Goal: Find contact information: Find contact information

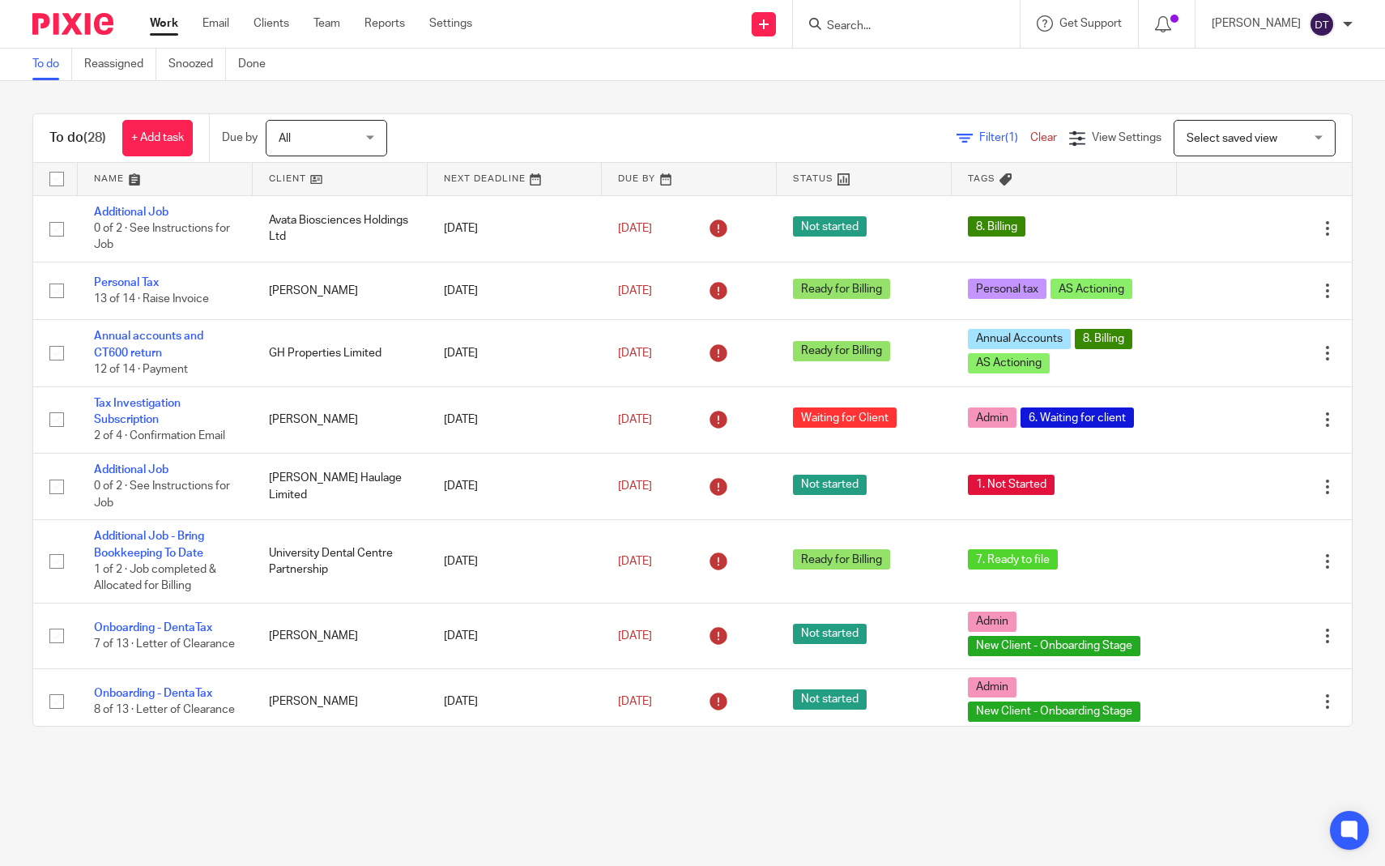
click at [887, 26] on input "Search" at bounding box center [899, 26] width 146 height 15
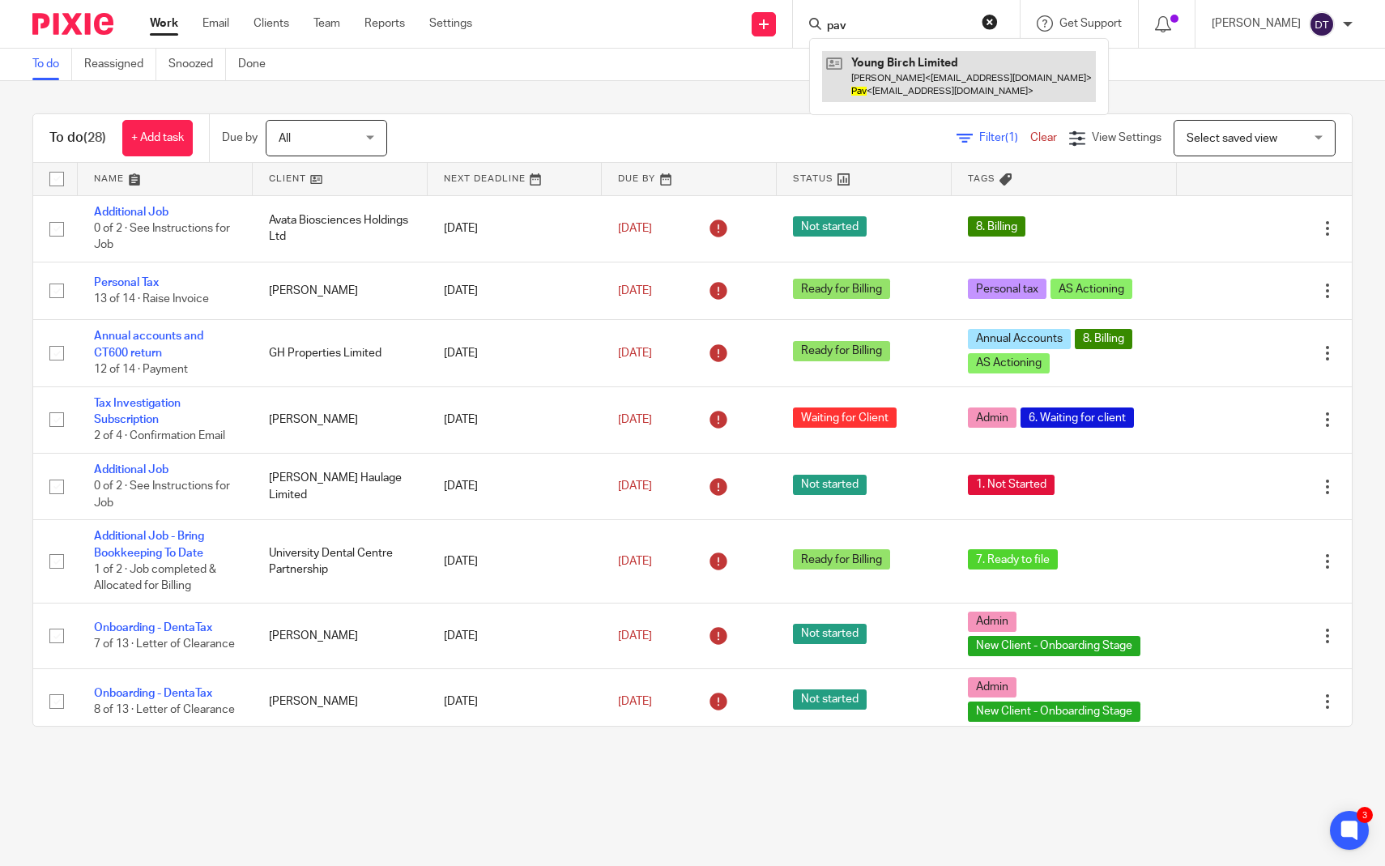
type input "pav"
click at [888, 84] on link at bounding box center [959, 76] width 274 height 50
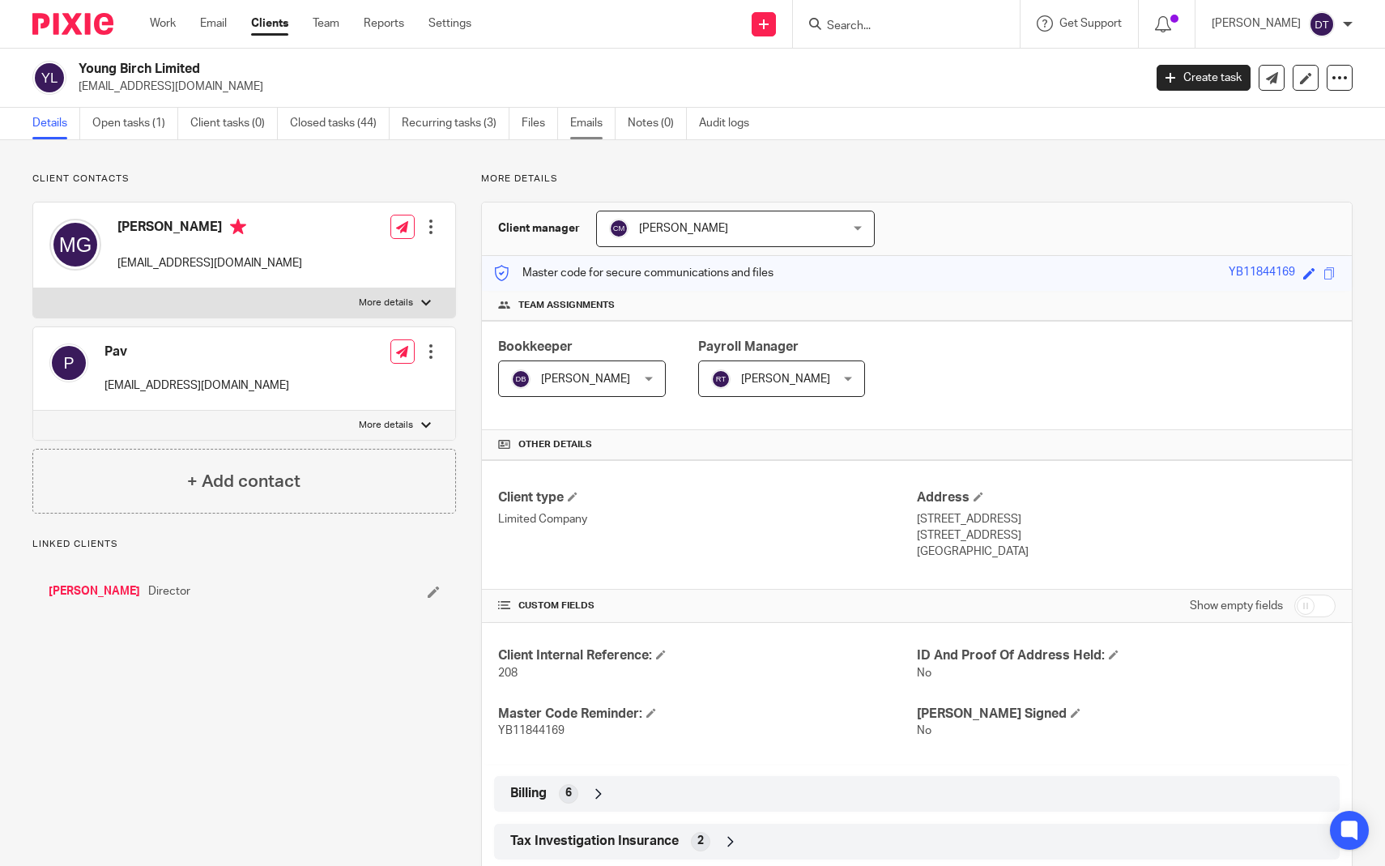
click at [589, 130] on link "Emails" at bounding box center [592, 124] width 45 height 32
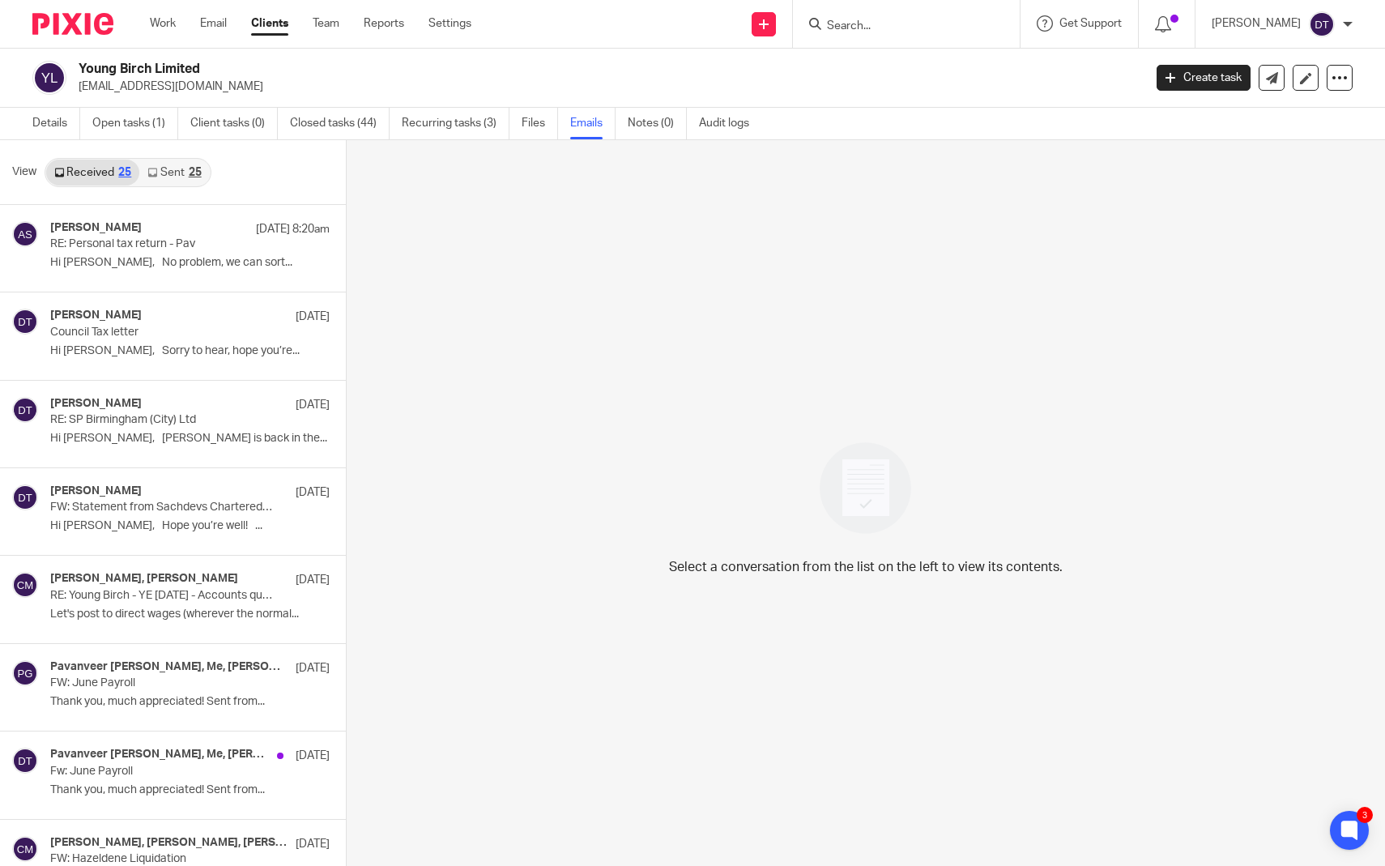
click at [198, 179] on link "Sent 25" at bounding box center [174, 173] width 70 height 26
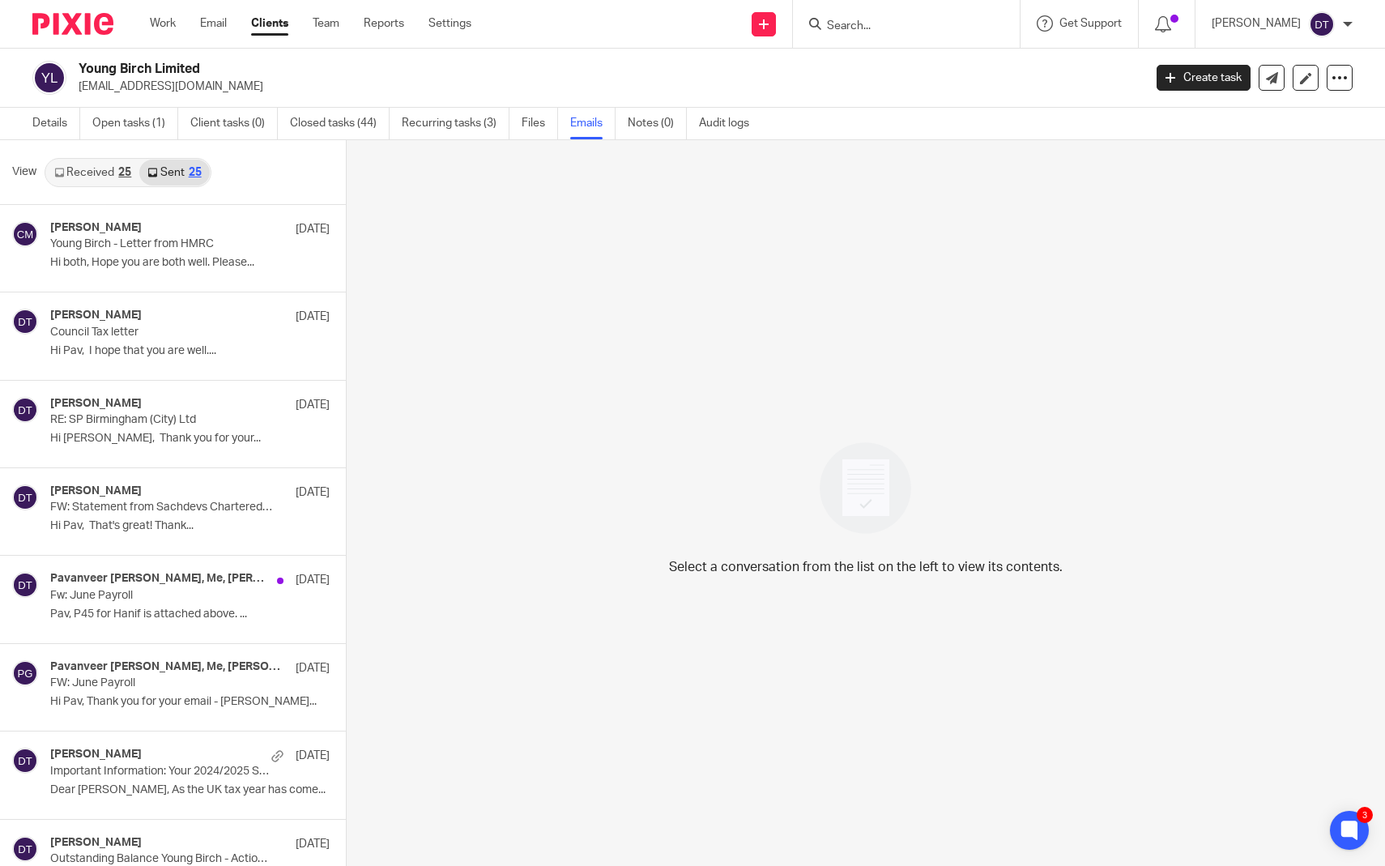
scroll to position [2, 0]
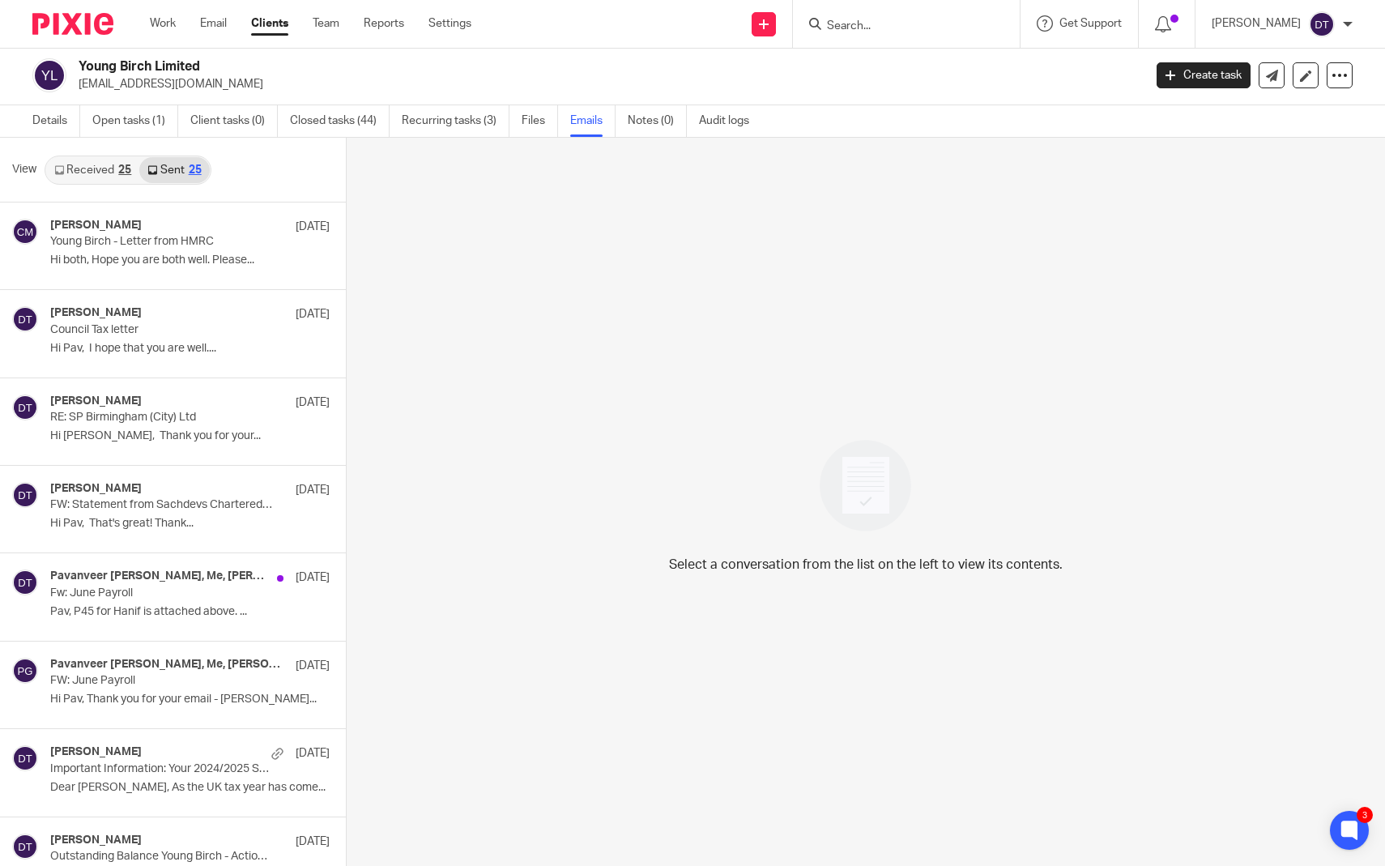
click at [107, 172] on link "Received 25" at bounding box center [92, 170] width 93 height 26
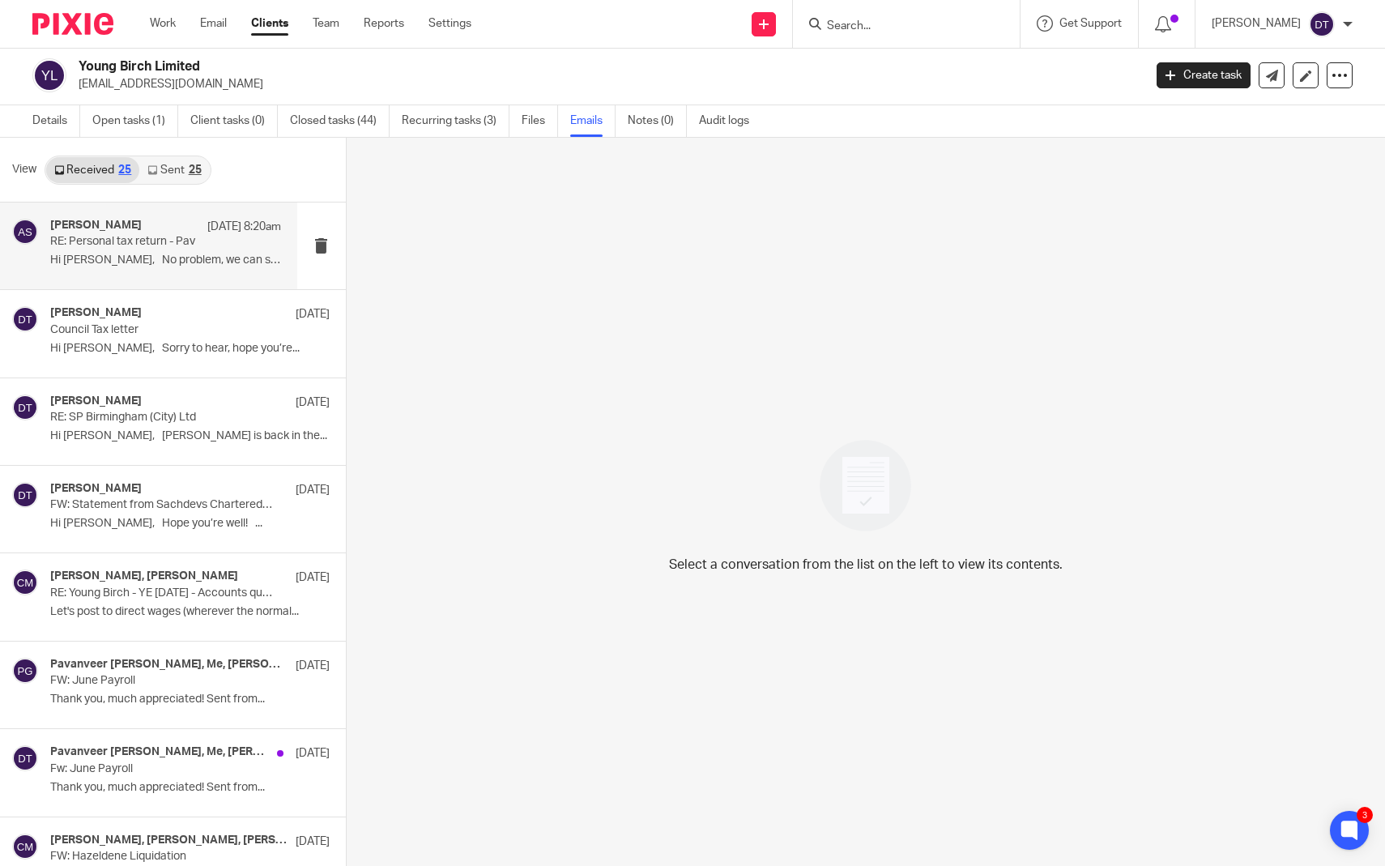
click at [143, 240] on p "RE: Personal tax return - Pav" at bounding box center [142, 242] width 185 height 14
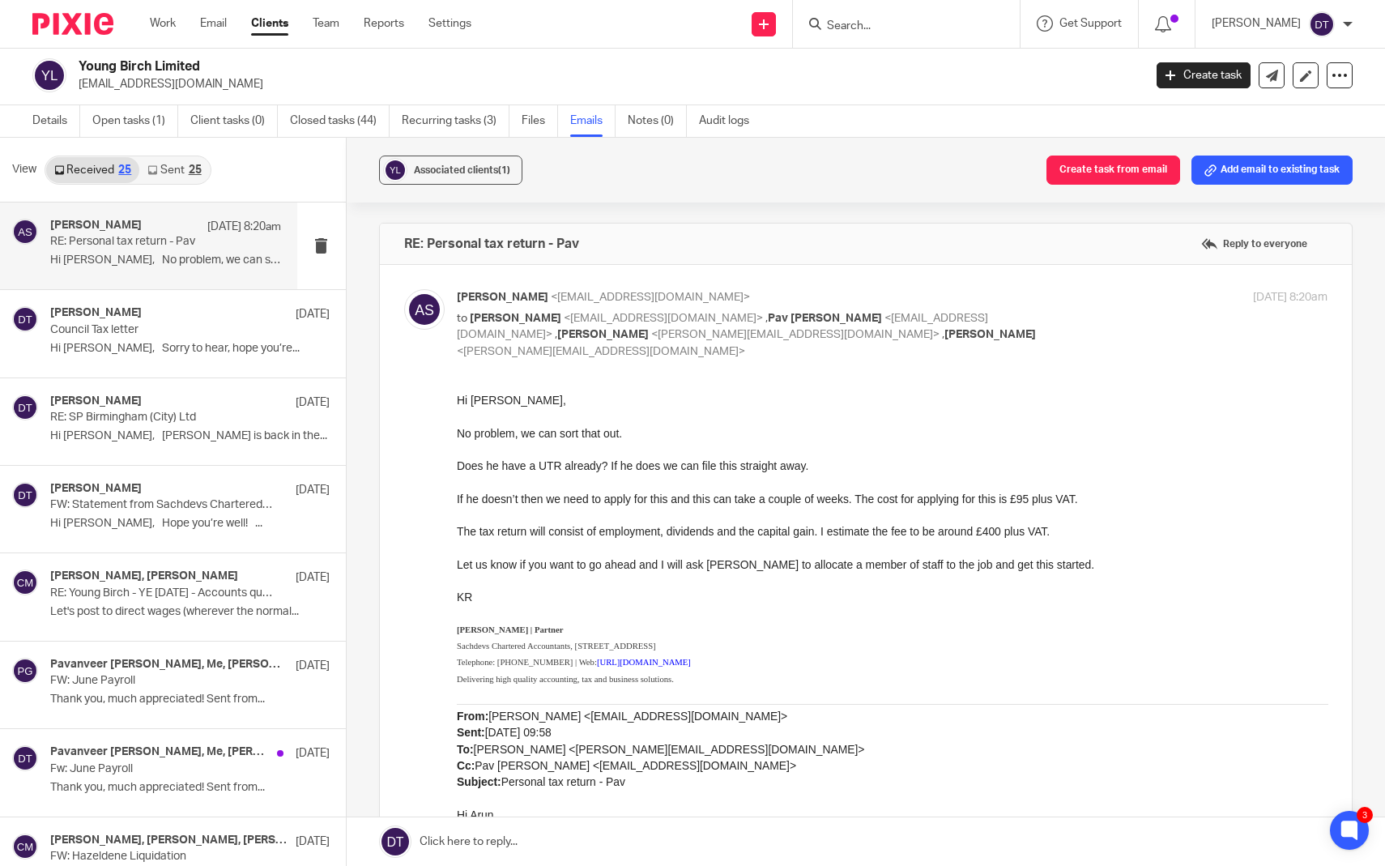
scroll to position [0, 0]
click at [895, 318] on span "<psgrewal1989@googlemail.com>" at bounding box center [722, 327] width 531 height 28
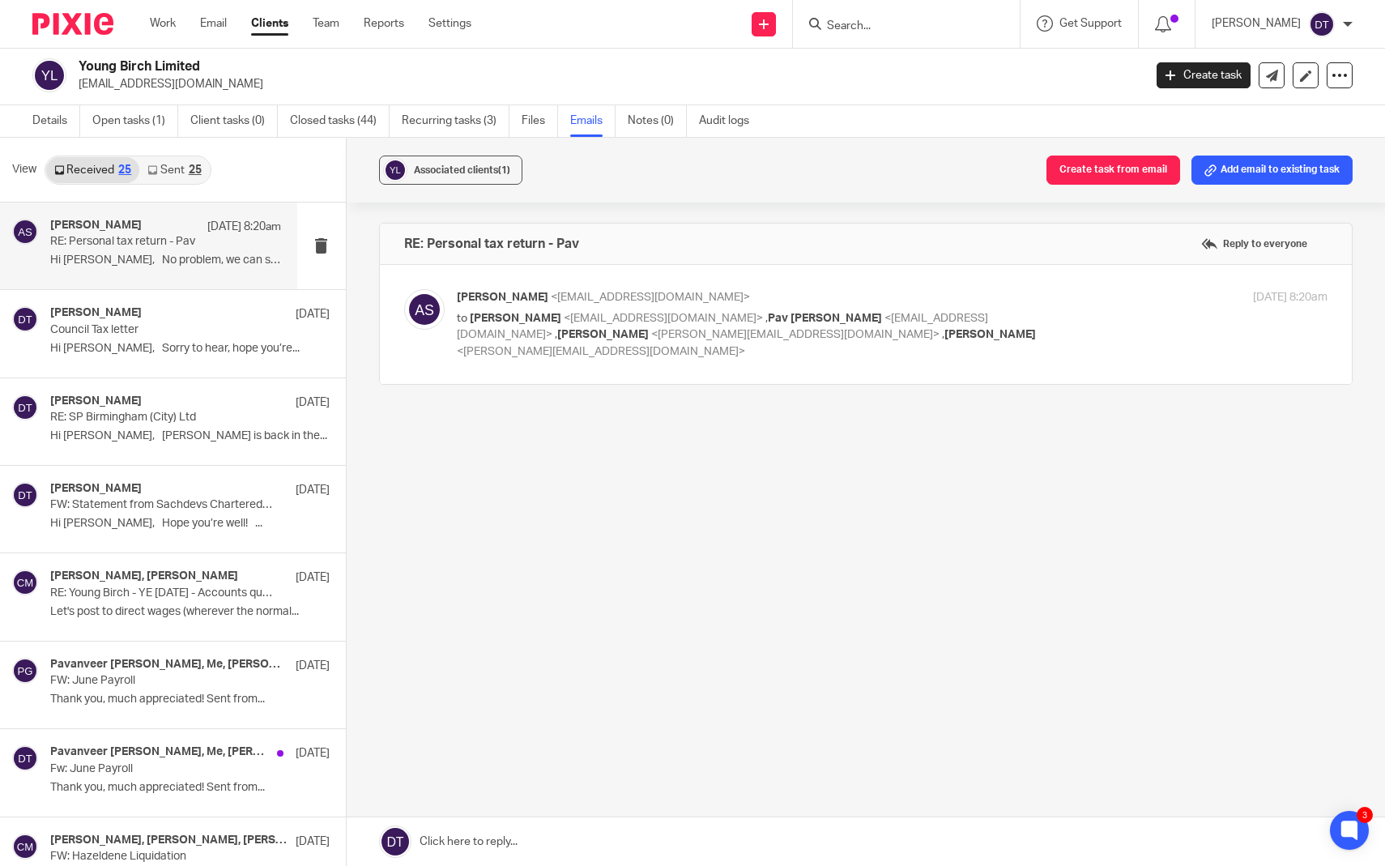
click at [745, 346] on span "<tina@as1group.co.uk>" at bounding box center [601, 351] width 288 height 11
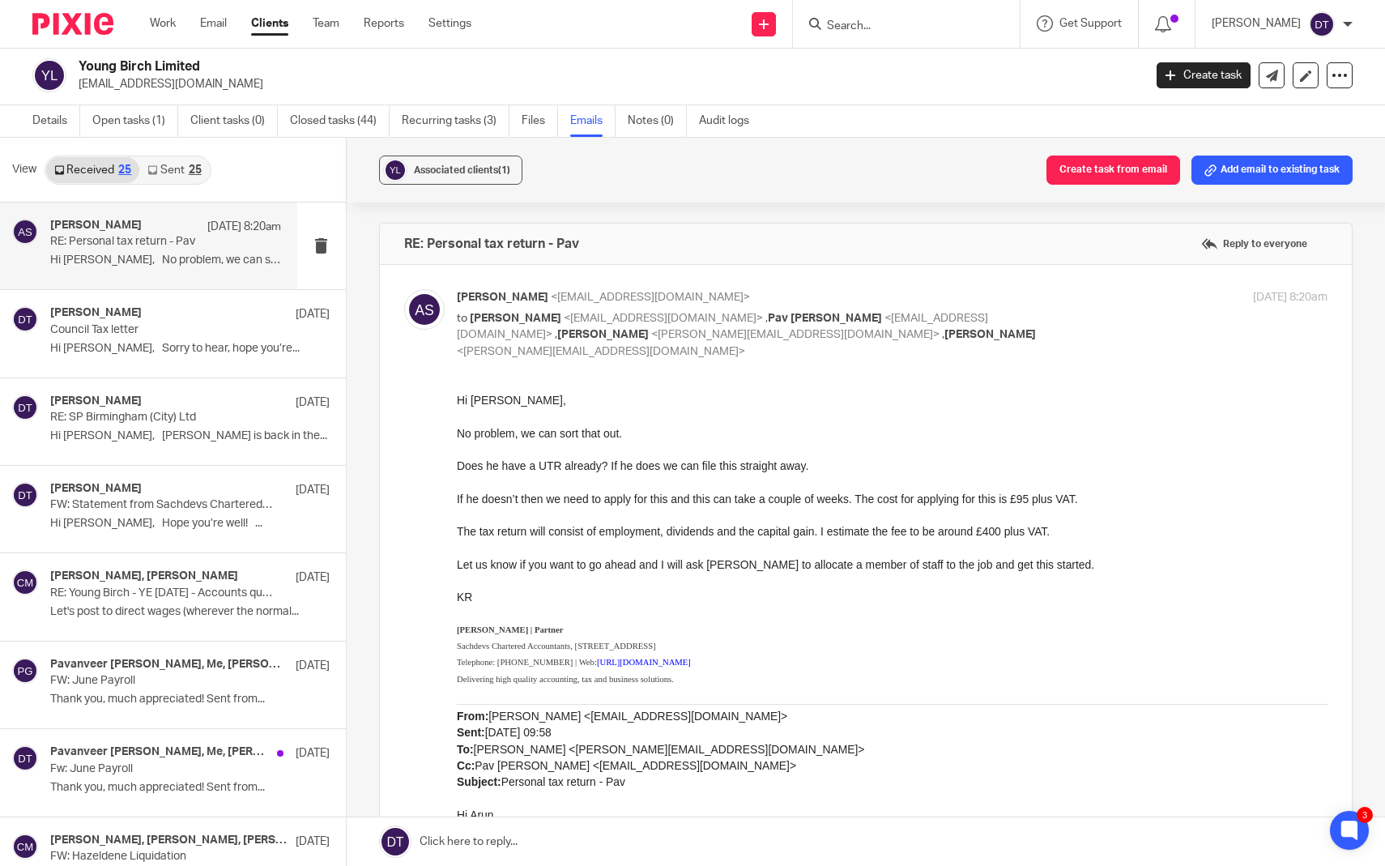
click at [935, 313] on span "<psgrewal1989@googlemail.com>" at bounding box center [722, 327] width 531 height 28
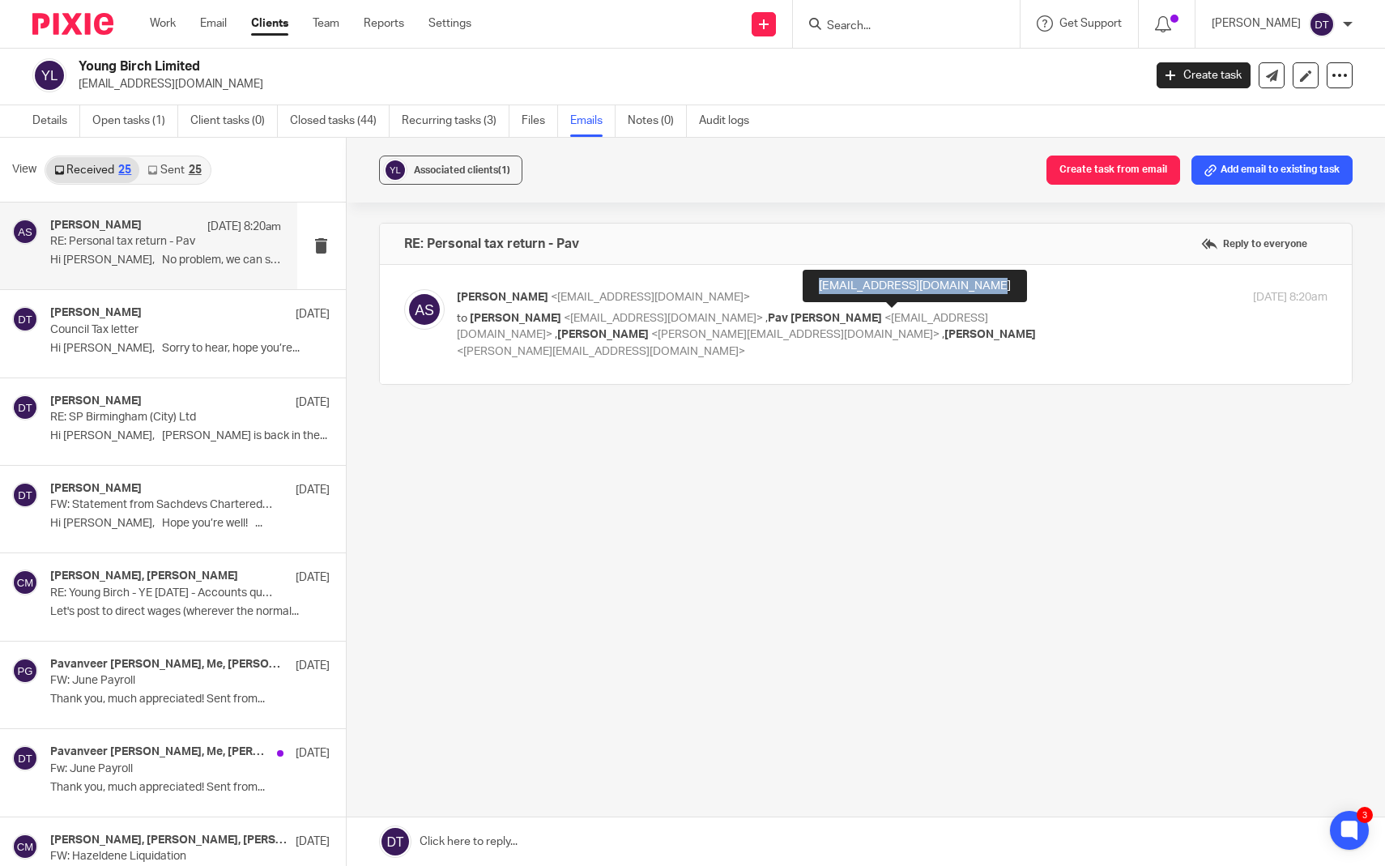
drag, startPoint x: 993, startPoint y: 288, endPoint x: 801, endPoint y: 285, distance: 192.0
click at [801, 285] on body "Work Email Clients Team Reports Settings Work Email Clients Team Reports Settin…" at bounding box center [692, 433] width 1385 height 866
click at [870, 295] on p "Arun Sachdev <arun@sachdevs-ca.com>" at bounding box center [747, 297] width 581 height 17
click at [870, 313] on span "<psgrewal1989@googlemail.com>" at bounding box center [722, 327] width 531 height 28
checkbox input "true"
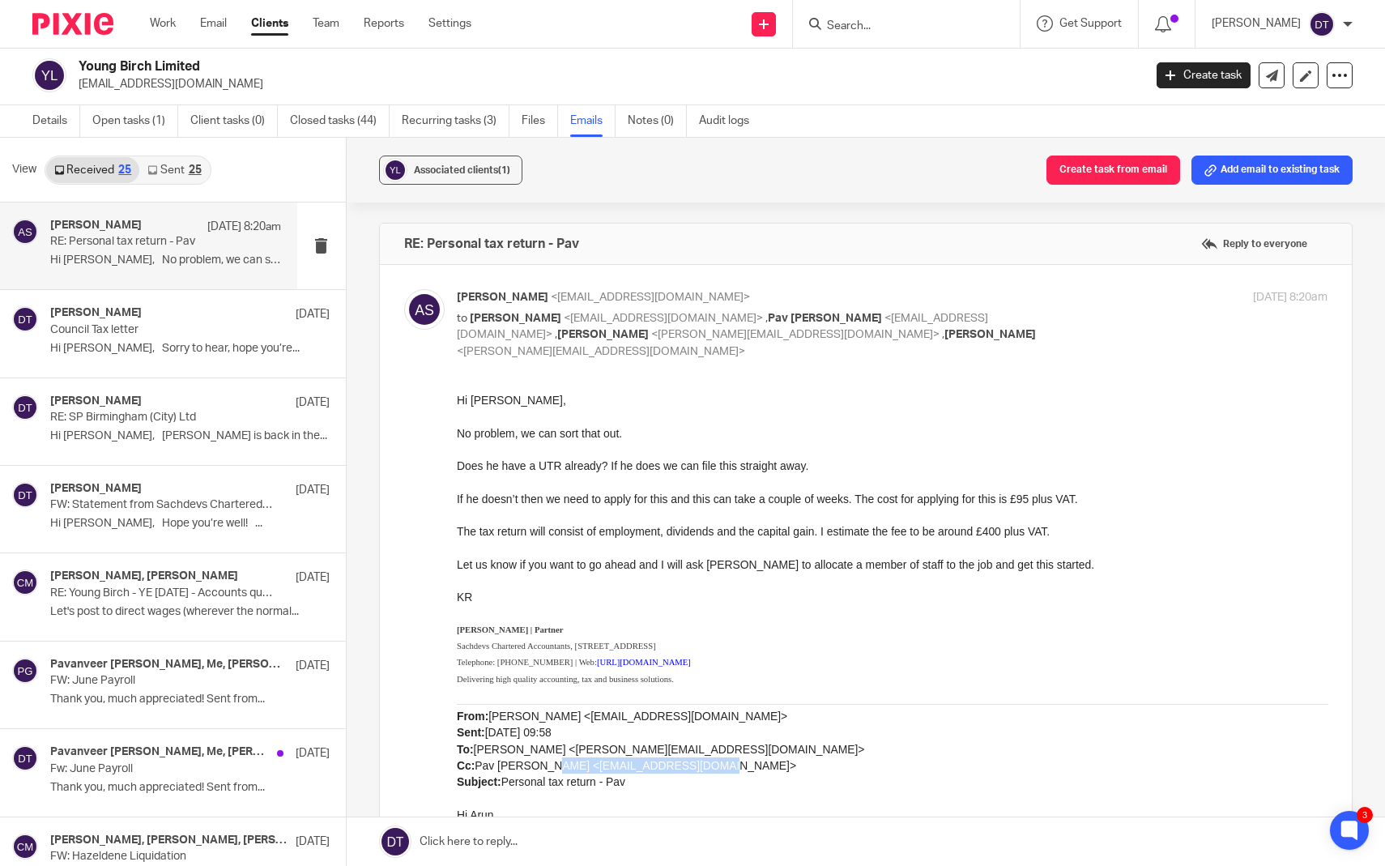
drag, startPoint x: 547, startPoint y: 762, endPoint x: 706, endPoint y: 757, distance: 158.9
click at [706, 757] on span "Manpreet Grewal <msgrewal86@googlemail.com> Sent: 24 September 2025 09:58 To: A…" at bounding box center [660, 749] width 408 height 79
copy span "psgrewal1989@googlemail.com"
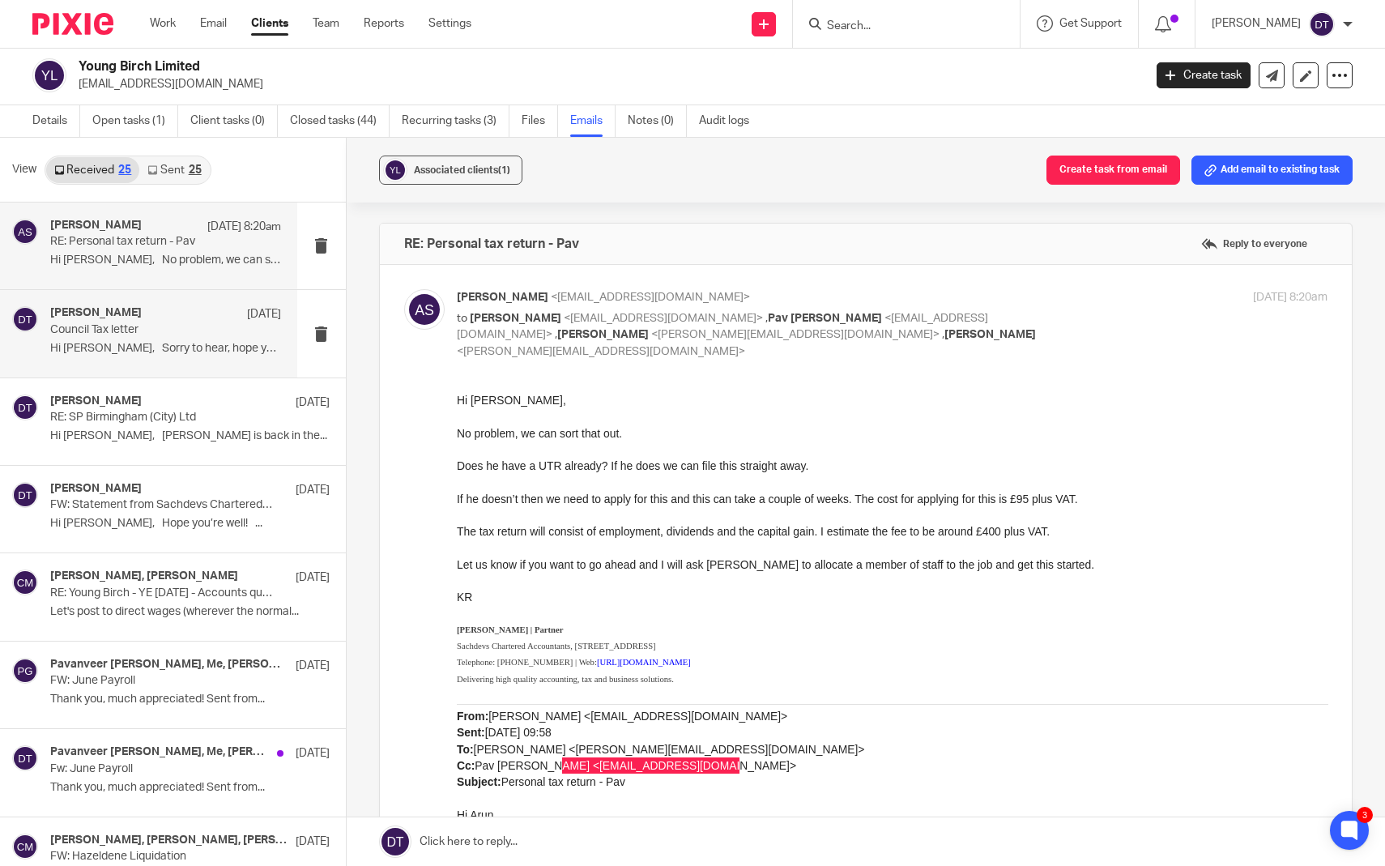
click at [127, 308] on h4 "[PERSON_NAME]" at bounding box center [96, 313] width 92 height 14
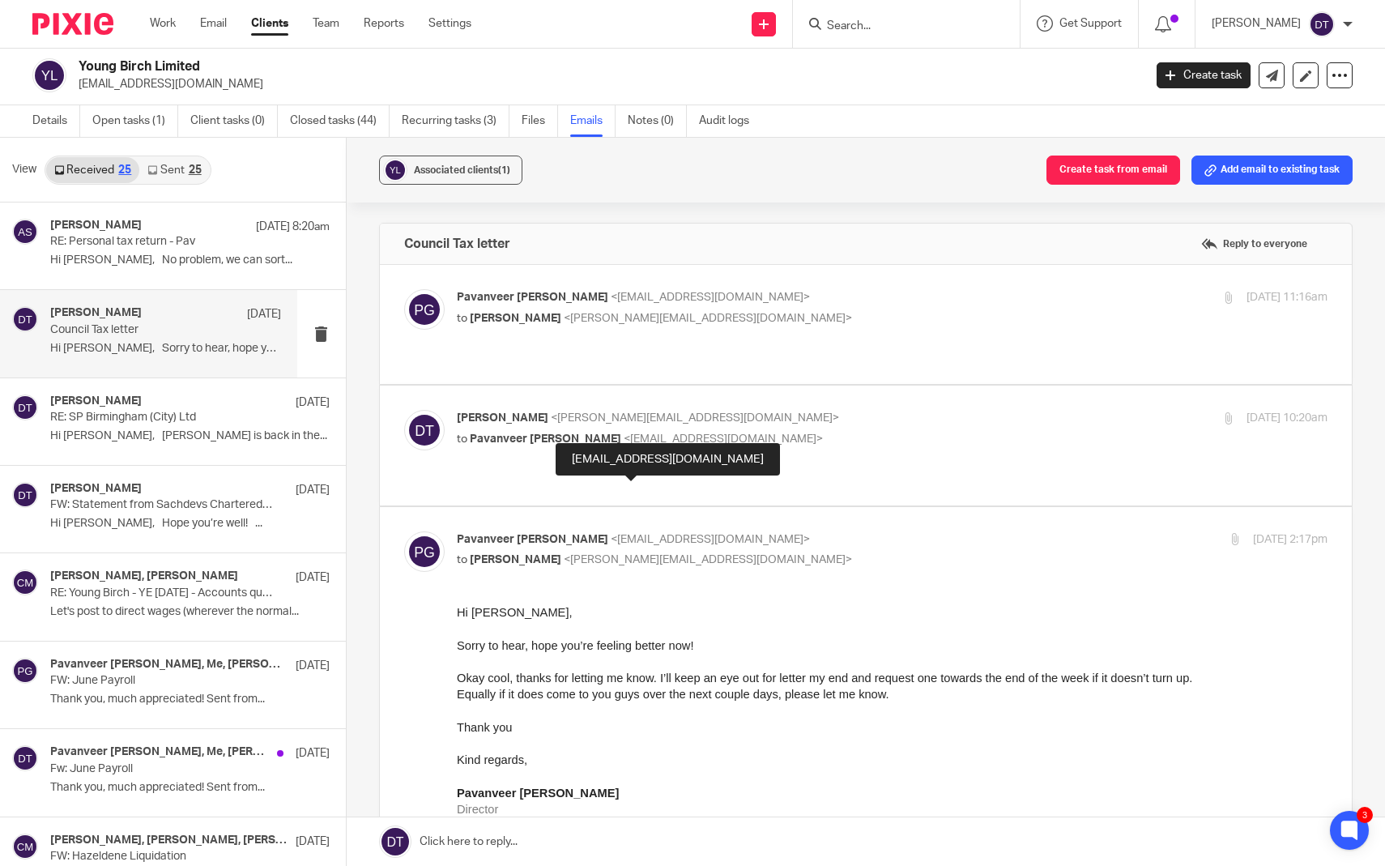
click at [611, 534] on span "<director@youngbirch.co.uk>" at bounding box center [710, 539] width 199 height 11
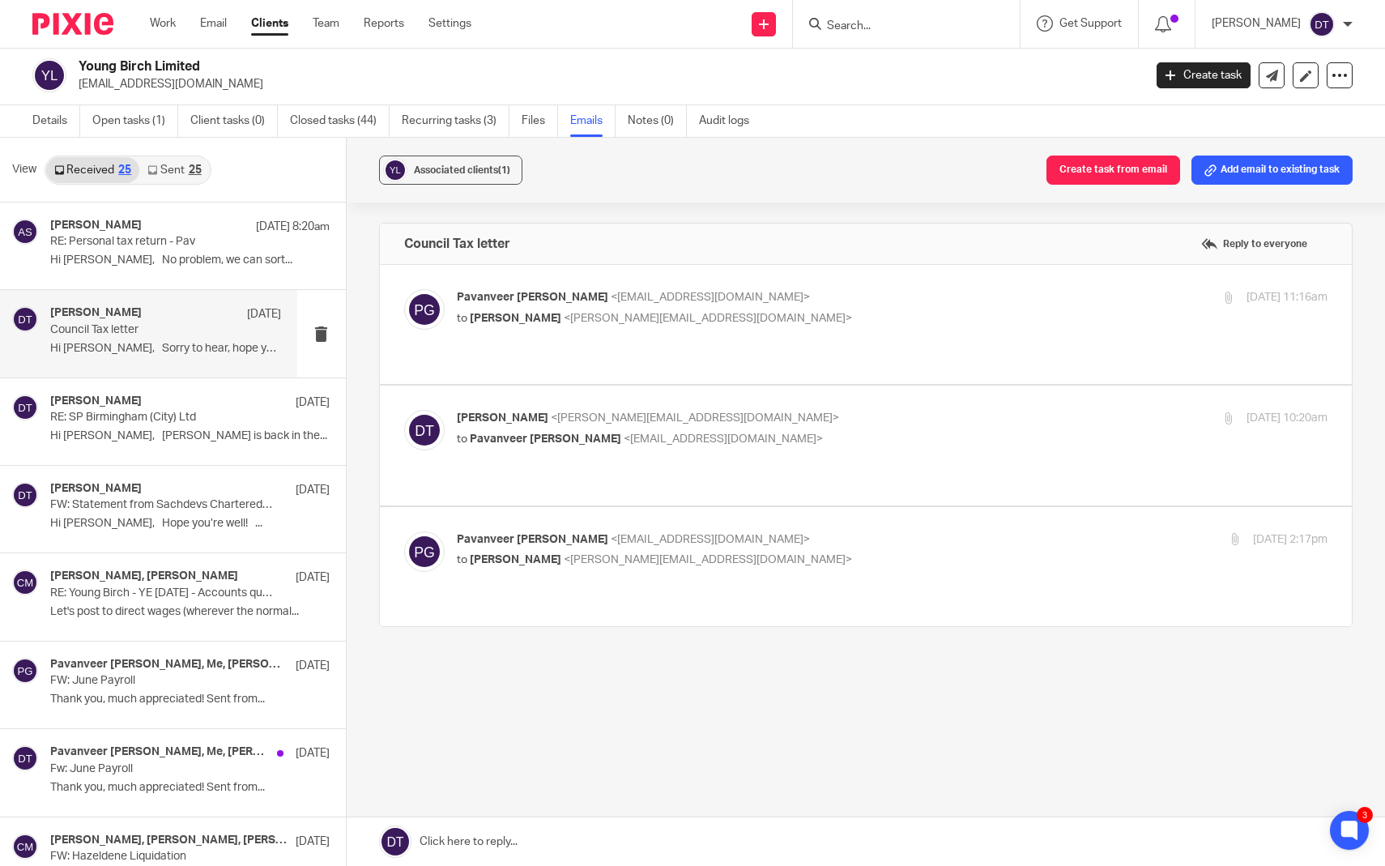
click at [611, 534] on span "<director@youngbirch.co.uk>" at bounding box center [710, 539] width 199 height 11
checkbox input "true"
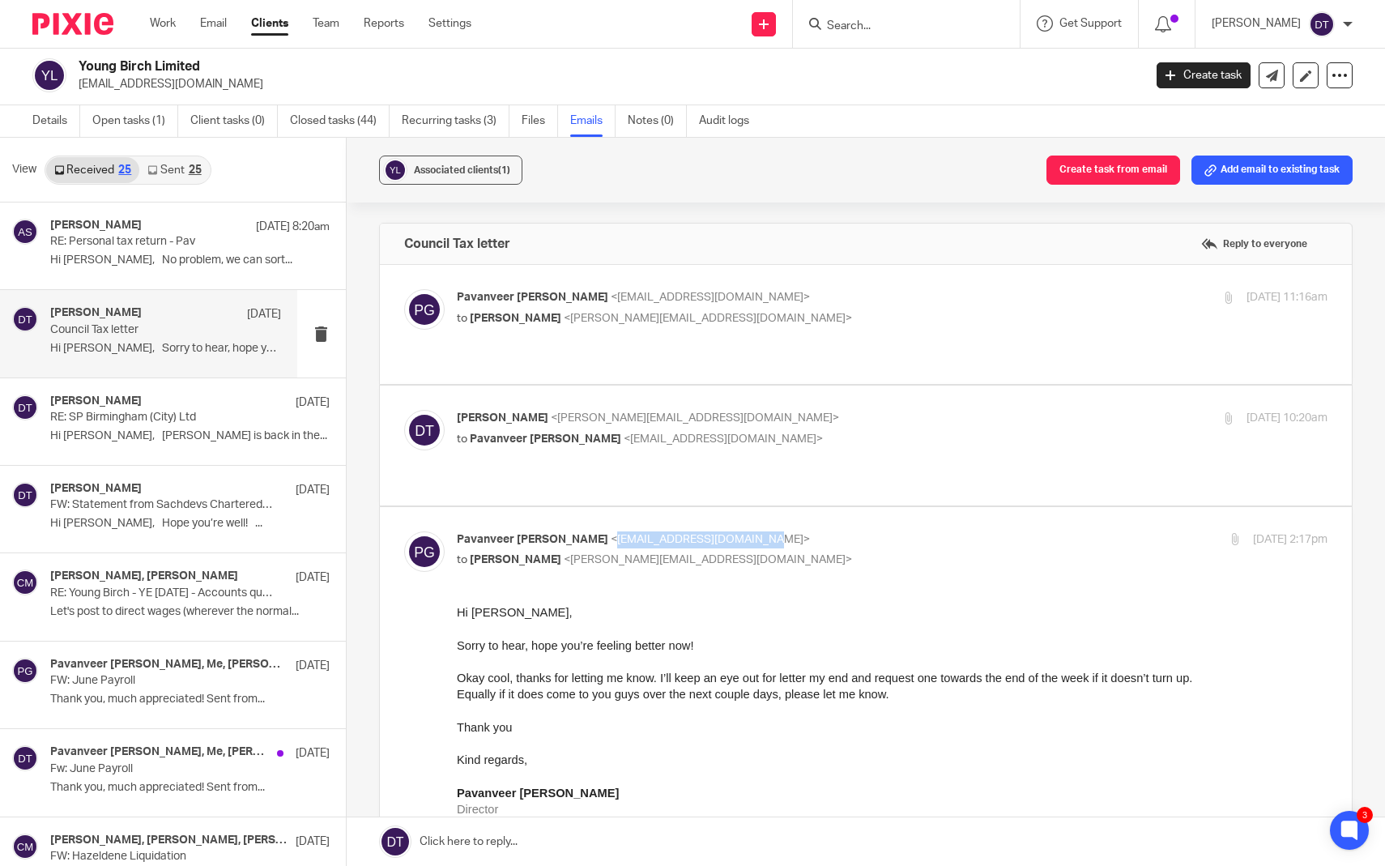
drag, startPoint x: 565, startPoint y: 493, endPoint x: 698, endPoint y: 496, distance: 132.9
click at [698, 534] on span "<director@youngbirch.co.uk>" at bounding box center [710, 539] width 199 height 11
copy span "[EMAIL_ADDRESS][DOMAIN_NAME]"
